Goal: Information Seeking & Learning: Learn about a topic

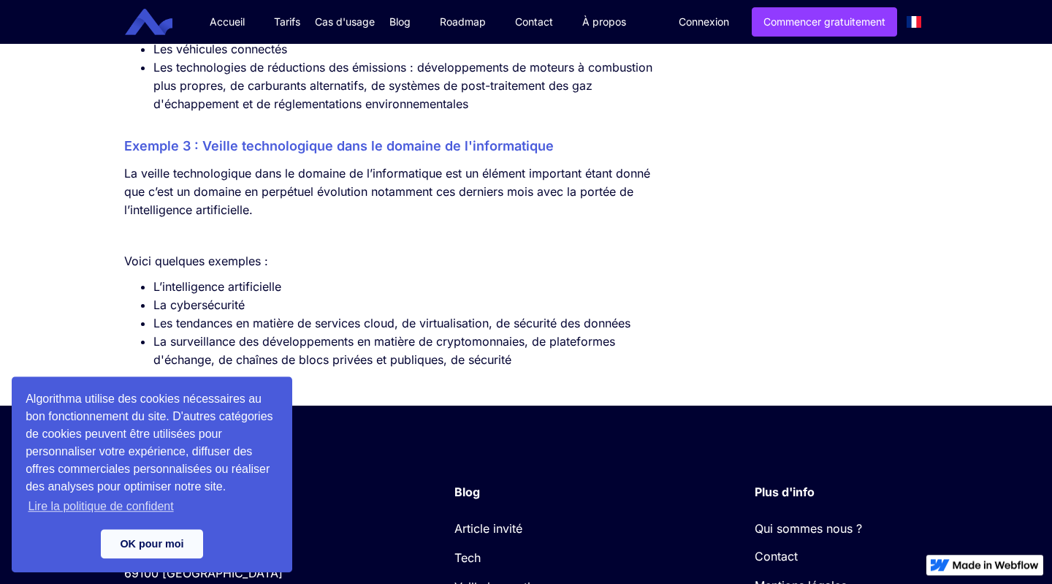
scroll to position [4448, 0]
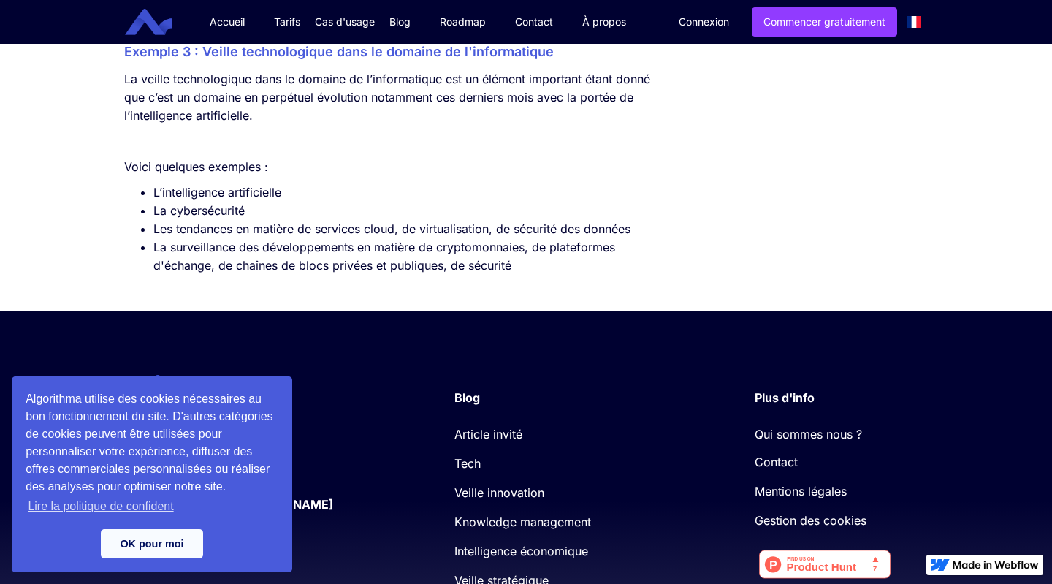
click at [380, 238] on li "Les tendances en matière de services cloud, de virtualisation, de sécurité des …" at bounding box center [404, 229] width 502 height 18
drag, startPoint x: 155, startPoint y: 255, endPoint x: 394, endPoint y: 253, distance: 238.9
click at [394, 238] on li "Les tendances en matière de services cloud, de virtualisation, de sécurité des …" at bounding box center [404, 229] width 502 height 18
click at [386, 238] on li "Les tendances en matière de services cloud, de virtualisation, de sécurité des …" at bounding box center [404, 229] width 502 height 18
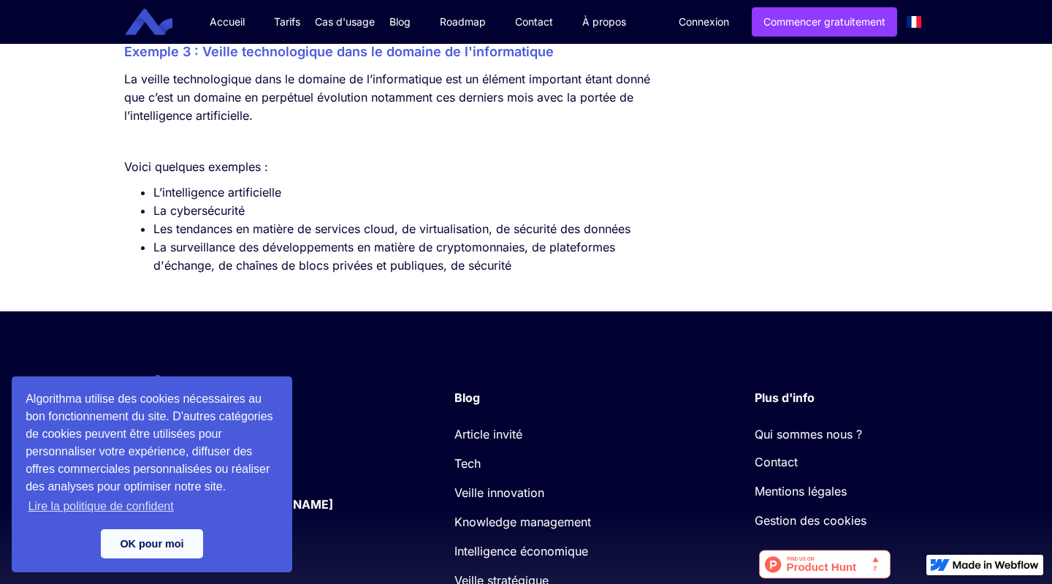
click at [154, 238] on li "Les tendances en matière de services cloud, de virtualisation, de sécurité des …" at bounding box center [404, 229] width 502 height 18
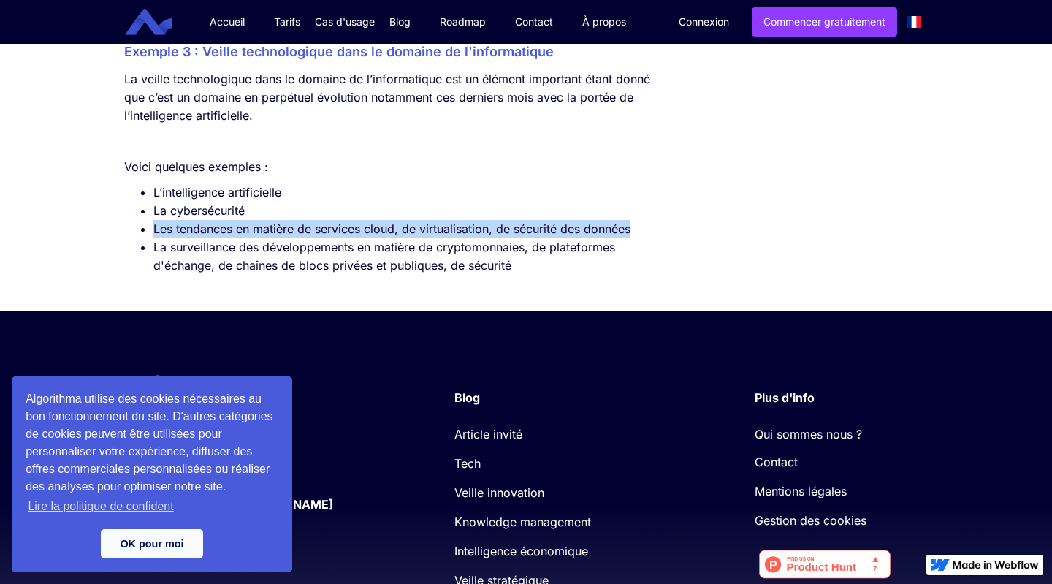
drag, startPoint x: 154, startPoint y: 257, endPoint x: 653, endPoint y: 262, distance: 498.9
click at [653, 238] on li "Les tendances en matière de services cloud, de virtualisation, de sécurité des …" at bounding box center [404, 229] width 502 height 18
click at [191, 238] on li "Les tendances en matière de services cloud, de virtualisation, de sécurité des …" at bounding box center [404, 229] width 502 height 18
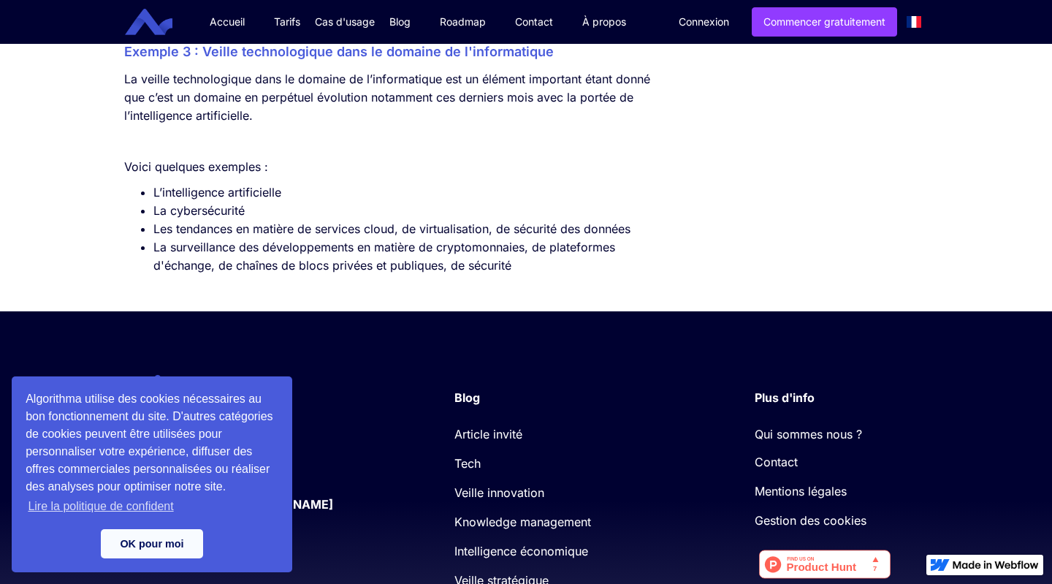
drag, startPoint x: 153, startPoint y: 255, endPoint x: 395, endPoint y: 255, distance: 242.5
click at [395, 238] on li "Les tendances en matière de services cloud, de virtualisation, de sécurité des …" at bounding box center [404, 229] width 502 height 18
drag, startPoint x: 395, startPoint y: 255, endPoint x: 166, endPoint y: 242, distance: 229.7
click at [166, 242] on ul "L’intelligence artificielle La cybersécurité Les tendances en matière de servic…" at bounding box center [389, 228] width 531 height 91
click at [335, 270] on li "La surveillance des développements en matière de cryptomonnaies, de plateformes…" at bounding box center [404, 256] width 502 height 37
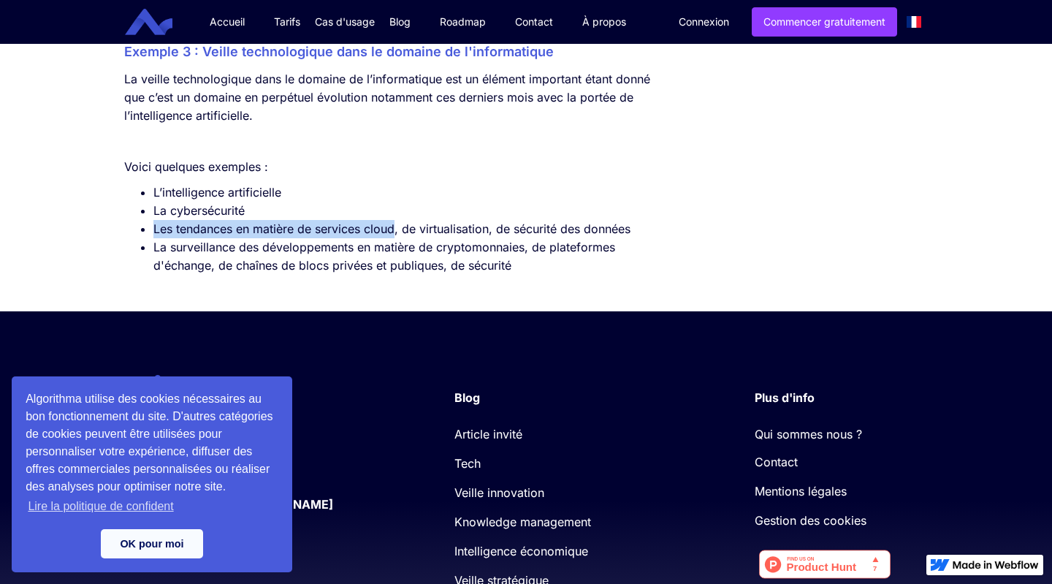
drag, startPoint x: 395, startPoint y: 255, endPoint x: 156, endPoint y: 253, distance: 238.9
click at [156, 238] on li "Les tendances en matière de services cloud, de virtualisation, de sécurité des …" at bounding box center [404, 229] width 502 height 18
click at [434, 267] on li "La surveillance des développements en matière de cryptomonnaies, de plateformes…" at bounding box center [404, 256] width 502 height 37
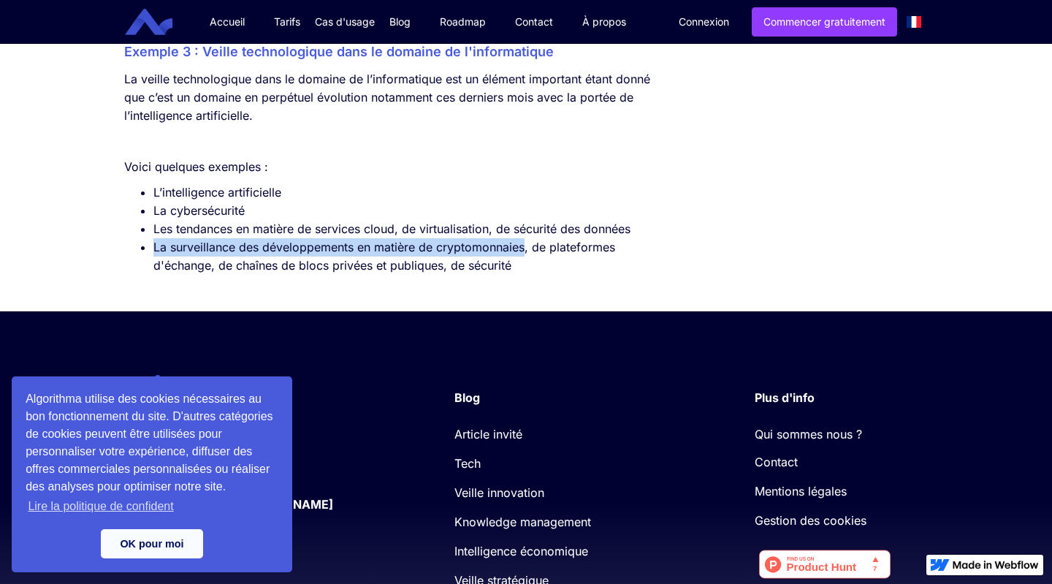
drag, startPoint x: 526, startPoint y: 275, endPoint x: 137, endPoint y: 275, distance: 389.3
click at [137, 275] on ul "L’intelligence artificielle La cybersécurité Les tendances en matière de servic…" at bounding box center [389, 228] width 531 height 91
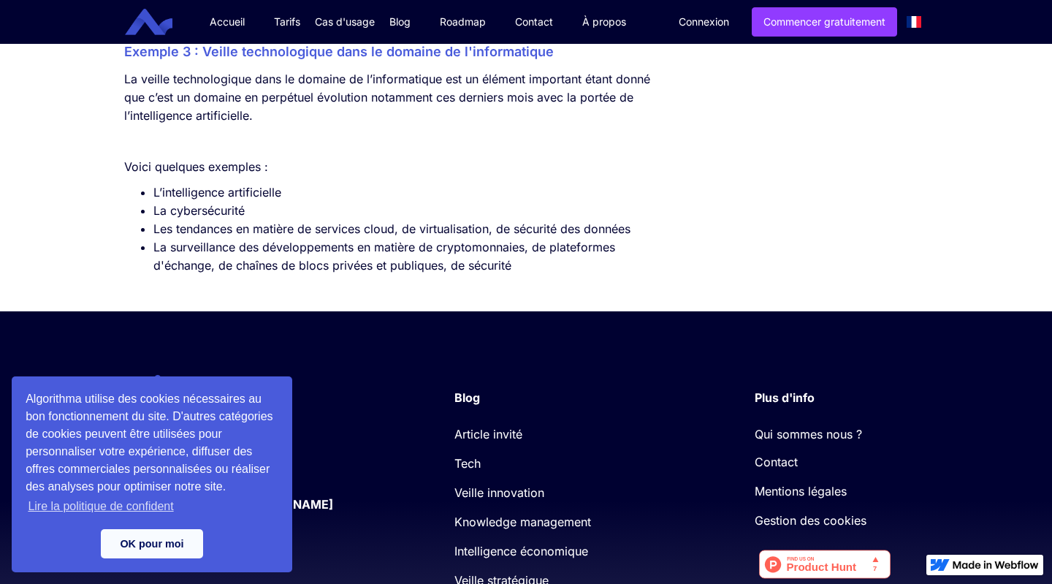
click at [227, 275] on li "La surveillance des développements en matière de cryptomonnaies, de plateformes…" at bounding box center [404, 256] width 502 height 37
click at [461, 275] on li "La surveillance des développements en matière de cryptomonnaies, de plateformes…" at bounding box center [404, 256] width 502 height 37
drag, startPoint x: 395, startPoint y: 256, endPoint x: 152, endPoint y: 252, distance: 243.3
click at [153, 238] on li "Les tendances en matière de services cloud, de virtualisation, de sécurité des …" at bounding box center [404, 229] width 502 height 18
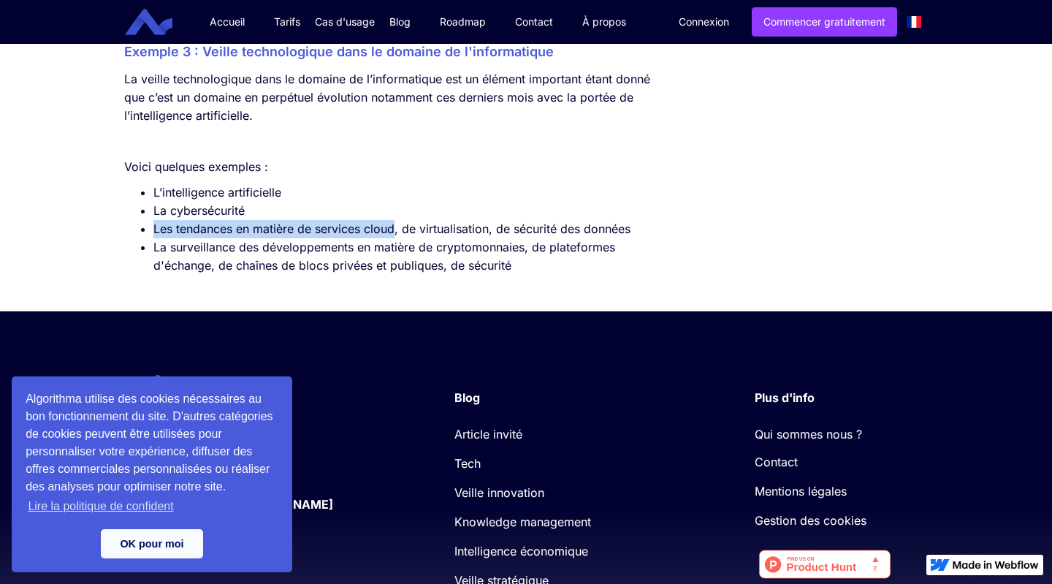
copy li "Les tendances en matière de services cloud"
click at [291, 202] on li "L’intelligence artificielle" at bounding box center [404, 192] width 502 height 18
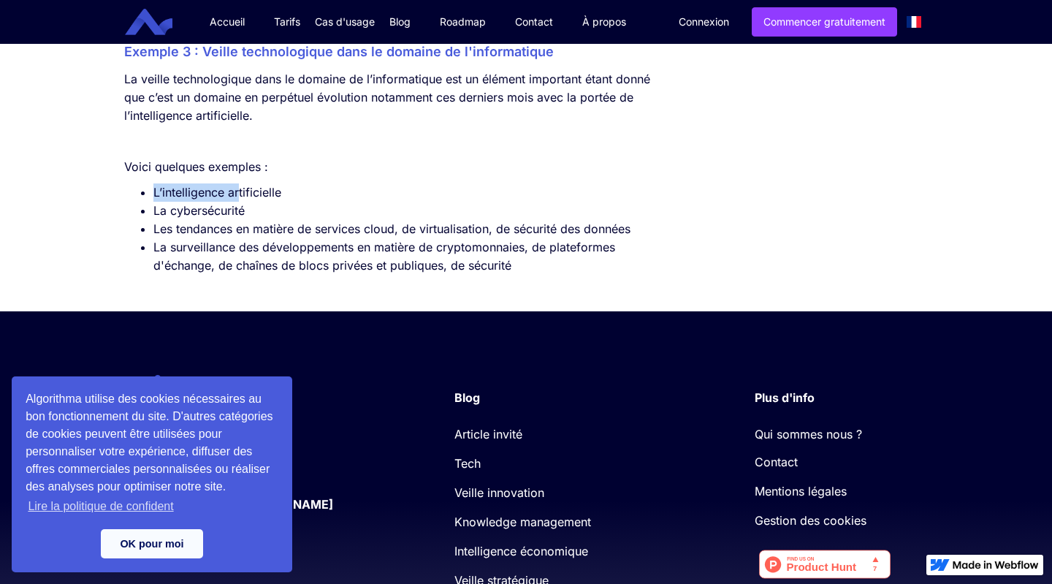
drag, startPoint x: 154, startPoint y: 218, endPoint x: 242, endPoint y: 228, distance: 88.2
click at [242, 202] on li "L’intelligence artificielle" at bounding box center [404, 192] width 502 height 18
click at [394, 275] on li "La surveillance des développements en matière de cryptomonnaies, de plateformes…" at bounding box center [404, 256] width 502 height 37
